Goal: Transaction & Acquisition: Subscribe to service/newsletter

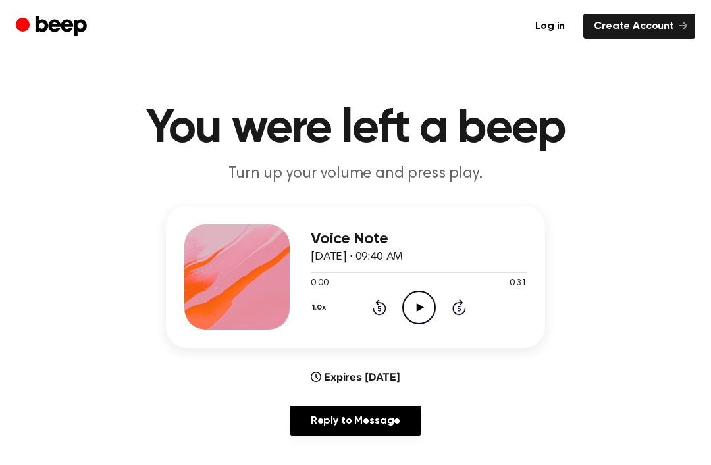
click at [409, 313] on icon "Play Audio" at bounding box center [419, 308] width 34 height 34
click at [423, 330] on div "Voice Note [DATE] · 09:40 AM 0:31 0:31 Your browser does not support the [objec…" at bounding box center [355, 277] width 379 height 142
click at [452, 310] on icon at bounding box center [459, 308] width 14 height 16
click at [433, 318] on icon "Play Audio" at bounding box center [419, 308] width 34 height 34
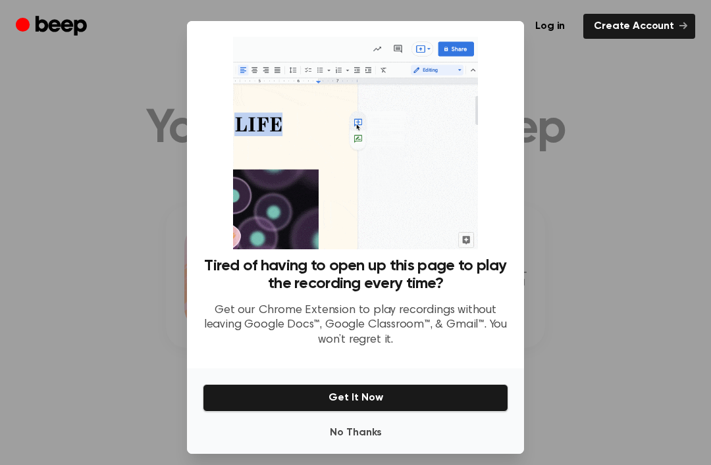
click at [366, 412] on button "Get It Now" at bounding box center [355, 398] width 305 height 28
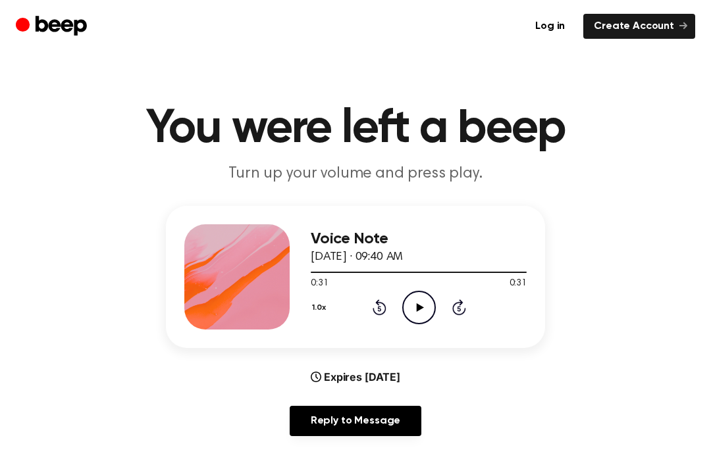
click at [421, 307] on icon at bounding box center [419, 307] width 7 height 9
click at [407, 327] on div "Voice Note [DATE] · 09:40 AM 0:31 0:31 Your browser does not support the [objec…" at bounding box center [419, 276] width 216 height 105
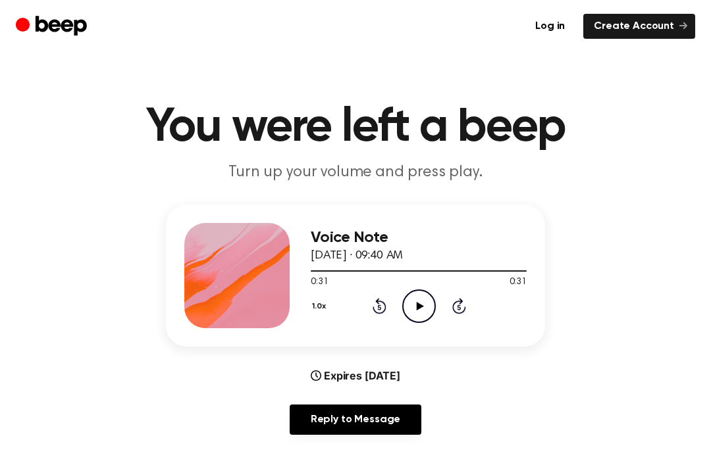
click at [434, 300] on circle at bounding box center [419, 306] width 32 height 32
click at [431, 300] on icon "Pause Audio" at bounding box center [419, 307] width 34 height 34
click at [427, 303] on icon "Play Audio" at bounding box center [419, 307] width 34 height 34
click at [415, 304] on icon "Pause Audio" at bounding box center [419, 307] width 34 height 34
click at [415, 292] on icon "Play Audio" at bounding box center [419, 307] width 34 height 34
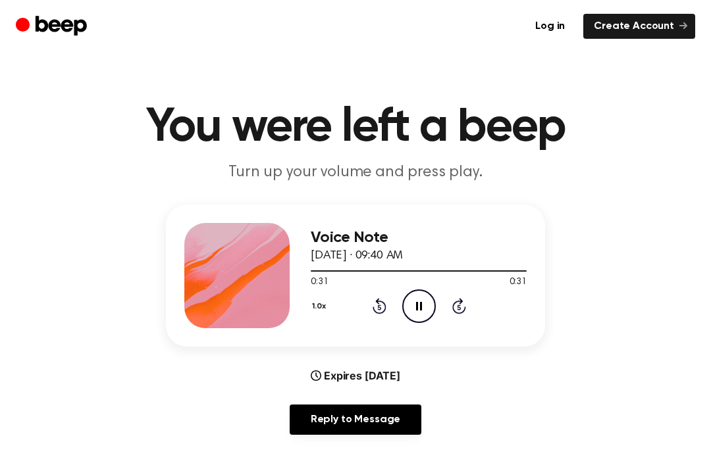
click at [428, 321] on icon "Pause Audio" at bounding box center [419, 307] width 34 height 34
click at [425, 311] on icon "Play Audio" at bounding box center [419, 307] width 34 height 34
click at [444, 298] on div "1.0x Rewind 5 seconds Pause Audio Skip 5 seconds" at bounding box center [419, 307] width 216 height 34
click at [423, 307] on icon "Pause Audio" at bounding box center [419, 307] width 34 height 34
click at [424, 306] on icon "Play Audio" at bounding box center [419, 307] width 34 height 34
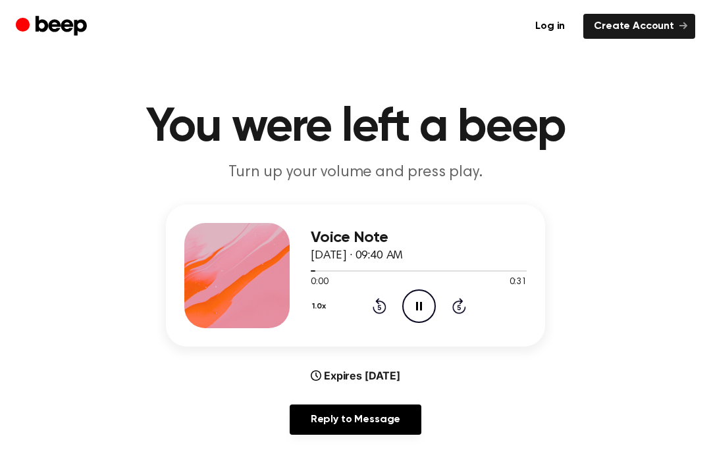
click at [423, 306] on icon "Pause Audio" at bounding box center [419, 307] width 34 height 34
click at [420, 302] on icon "Play Audio" at bounding box center [419, 307] width 34 height 34
click at [431, 306] on icon "Pause Audio" at bounding box center [419, 307] width 34 height 34
click at [405, 286] on div "0:14 0:31" at bounding box center [419, 283] width 216 height 14
click at [404, 286] on div "0:14 0:31" at bounding box center [419, 283] width 216 height 14
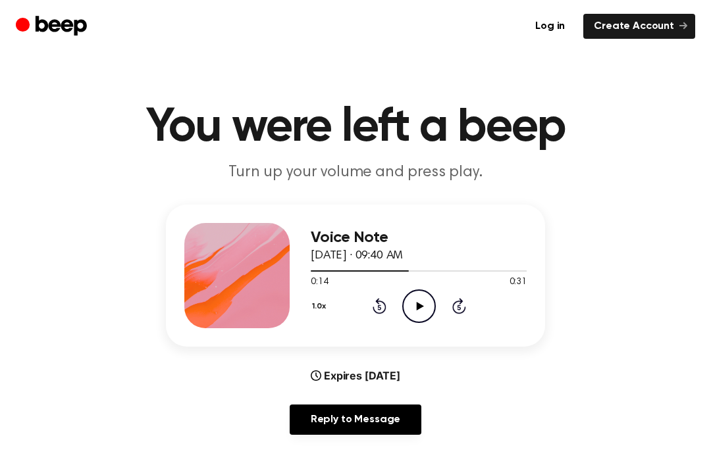
click at [409, 296] on icon "Play Audio" at bounding box center [419, 307] width 34 height 34
